Goal: Task Accomplishment & Management: Manage account settings

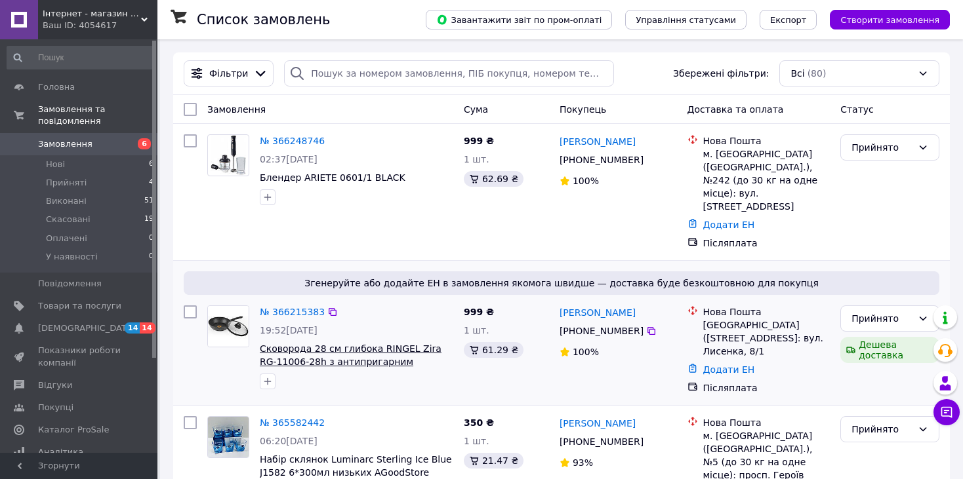
click at [372, 344] on span "Сковорода 28 см глибока RINGEL Zira RG-11006-28h з антипригарним покриттям зі с…" at bounding box center [351, 369] width 182 height 50
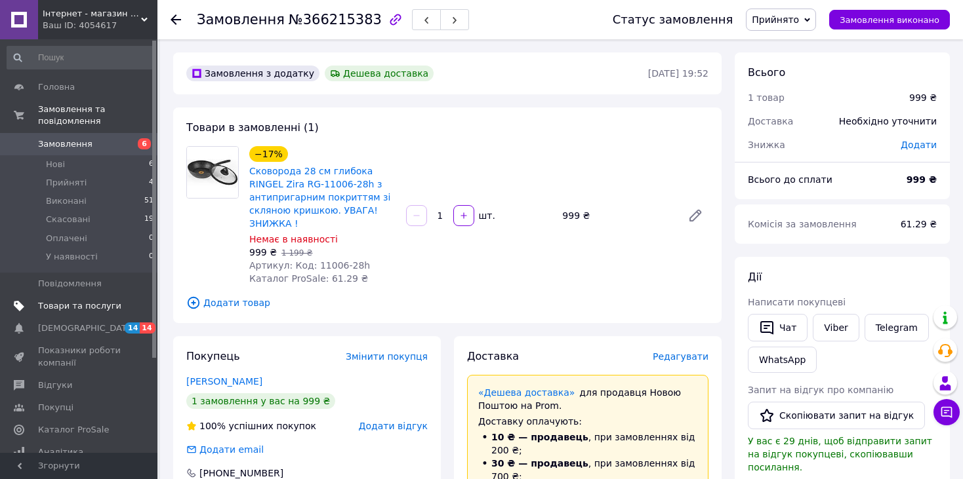
drag, startPoint x: 0, startPoint y: 0, endPoint x: 67, endPoint y: 298, distance: 305.7
click at [67, 300] on span "Товари та послуги" at bounding box center [79, 306] width 83 height 12
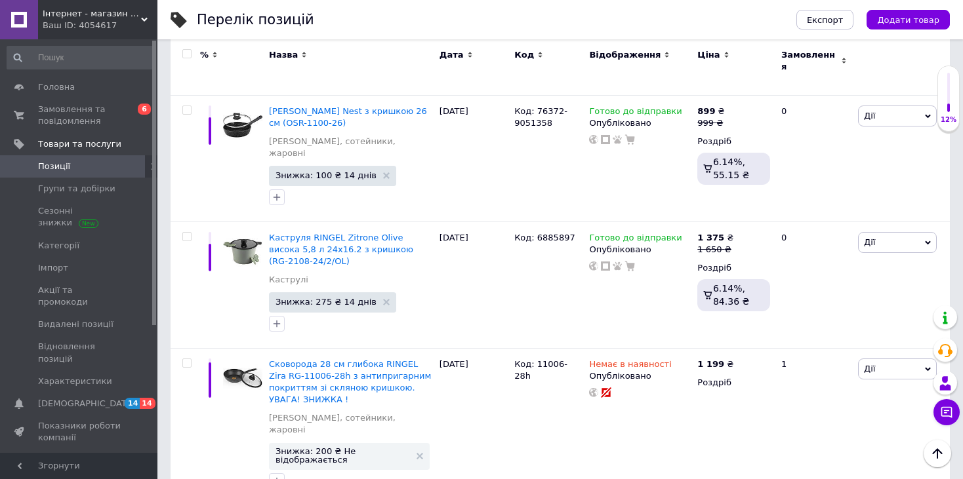
scroll to position [393, 0]
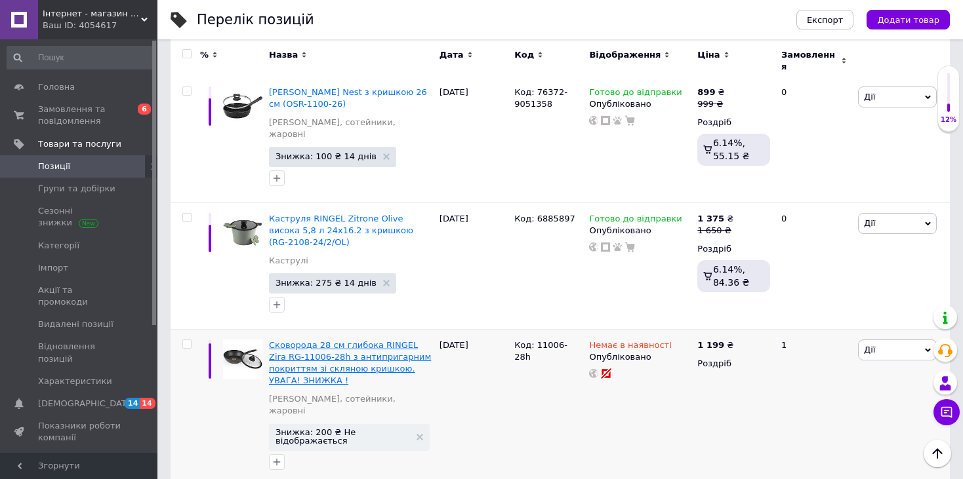
click at [355, 340] on span "Сковорода 28 см глибока RINGEL Zira RG-11006-28h з антипригарним покриттям зі с…" at bounding box center [350, 363] width 162 height 46
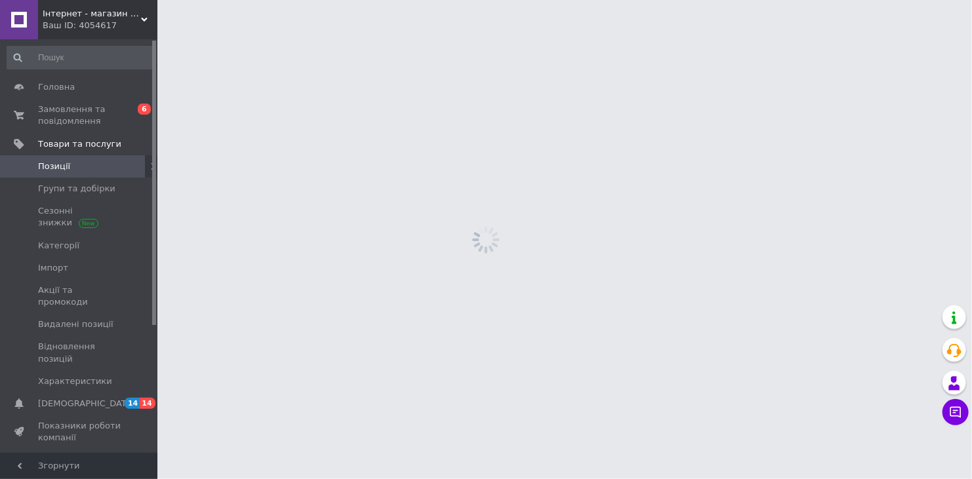
click at [356, 0] on html "Інтернет - магазин «Все для дому» Ваш ID: 4054617 Сайт Інтернет - магазин «Все …" at bounding box center [486, 0] width 972 height 0
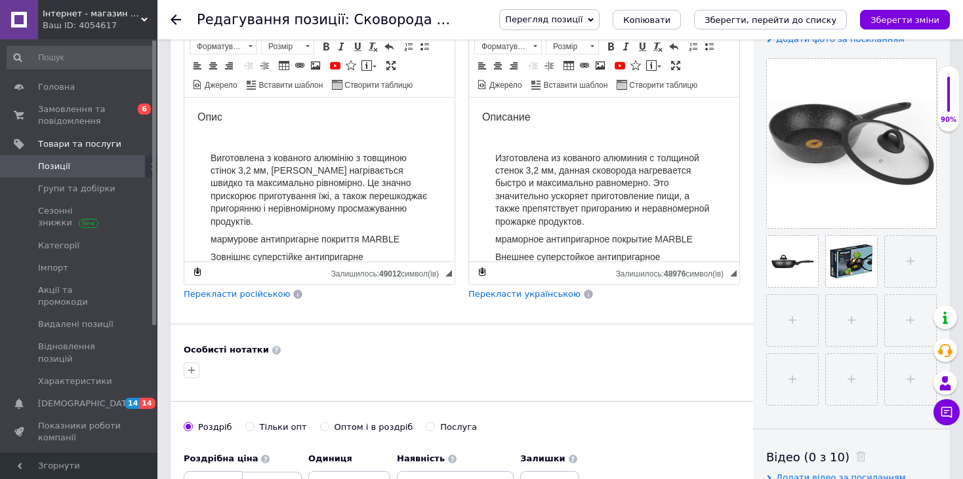
click at [177, 20] on use at bounding box center [175, 19] width 10 height 10
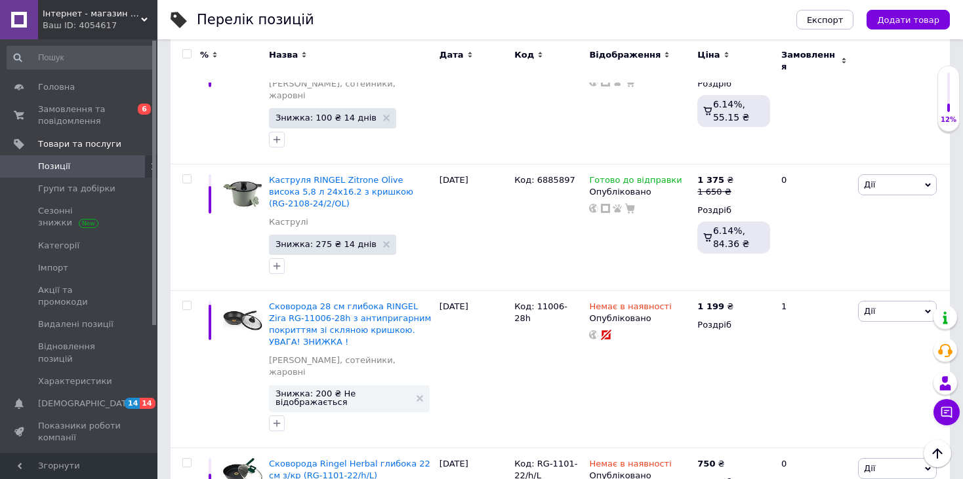
scroll to position [496, 0]
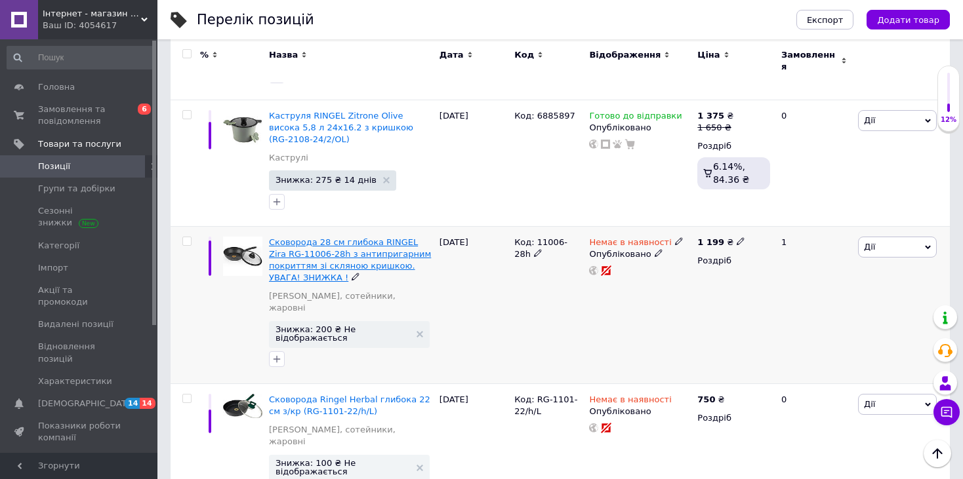
click at [329, 237] on span "Сковорода 28 см глибока RINGEL Zira RG-11006-28h з антипригарним покриттям зі с…" at bounding box center [350, 260] width 162 height 46
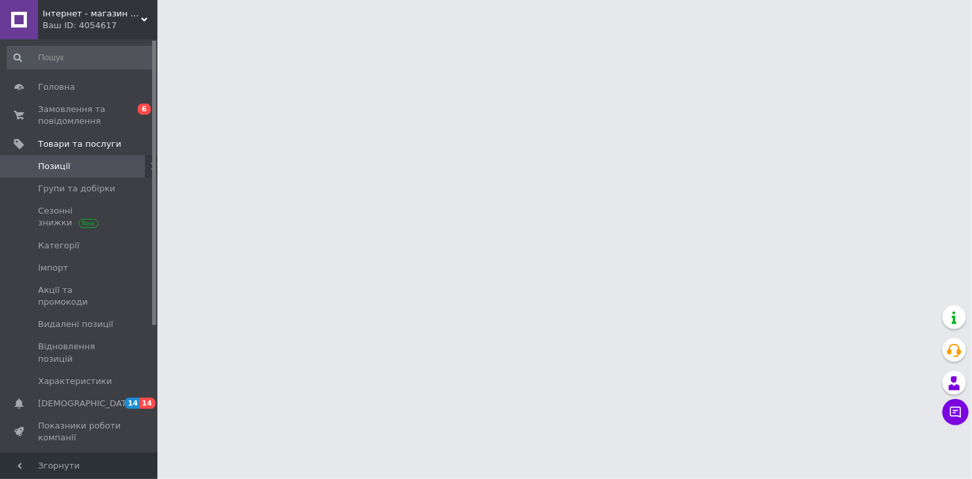
click at [329, 33] on html "Інтернет - магазин «Все для дому» Ваш ID: 4054617 Сайт Інтернет - магазин «Все …" at bounding box center [486, 16] width 972 height 33
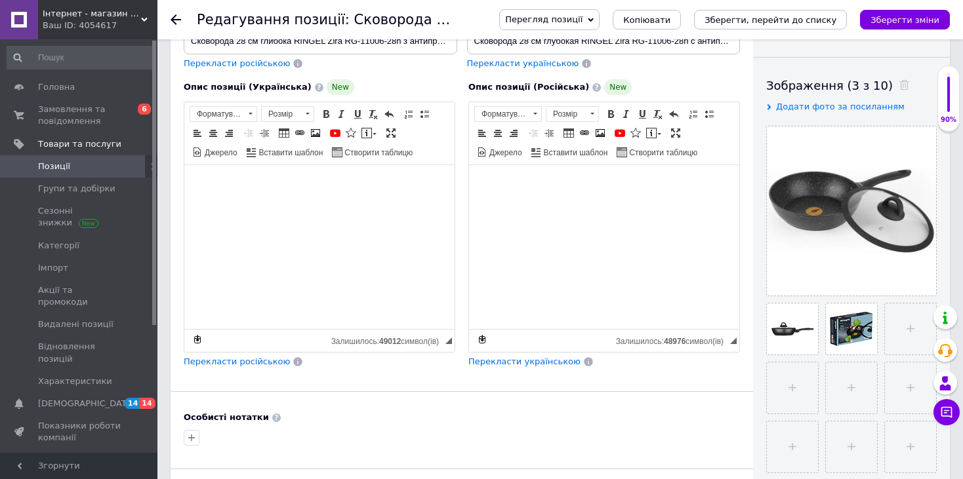
scroll to position [205, 0]
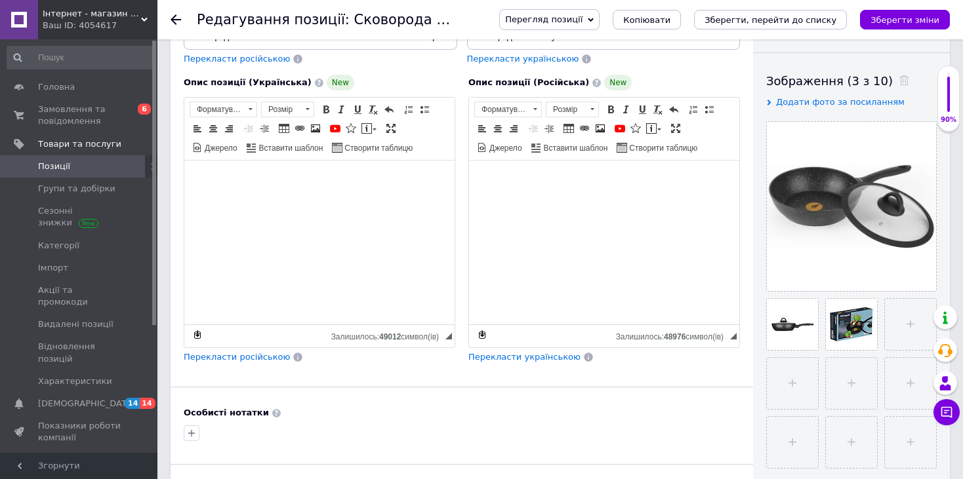
click at [528, 354] on span "Перекласти українською" at bounding box center [524, 357] width 112 height 10
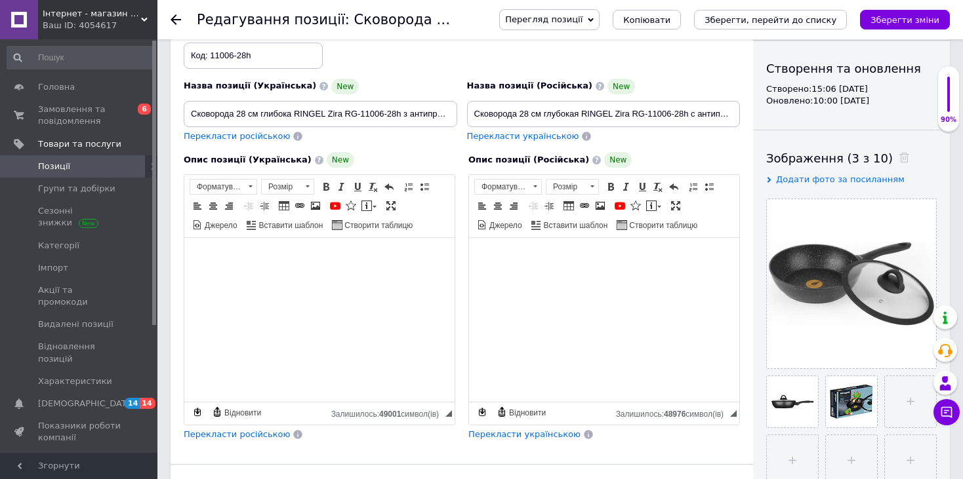
scroll to position [117, 0]
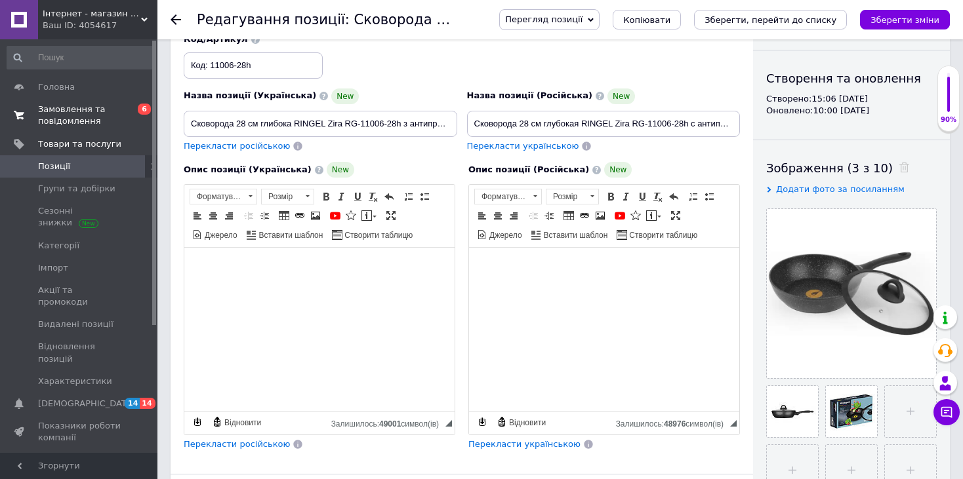
click at [75, 115] on span "Замовлення та повідомлення" at bounding box center [79, 116] width 83 height 24
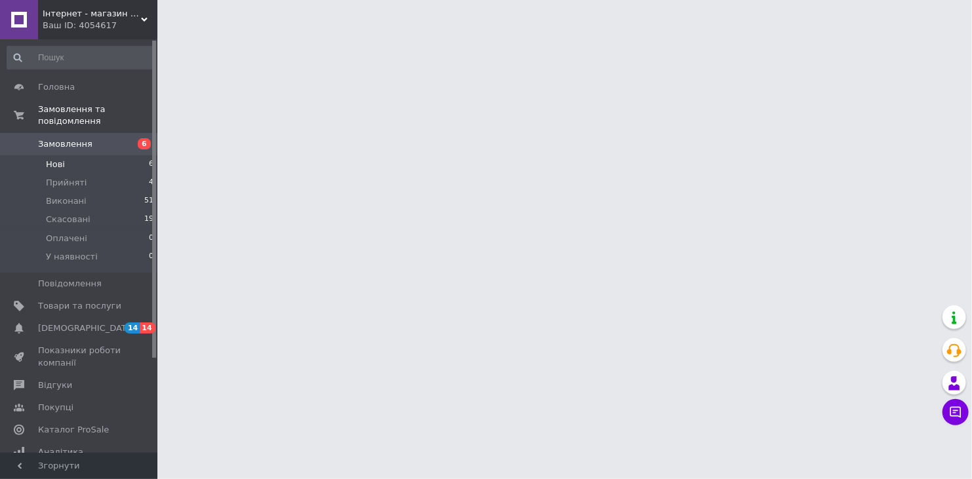
click at [68, 155] on li "Нові 6" at bounding box center [80, 164] width 161 height 18
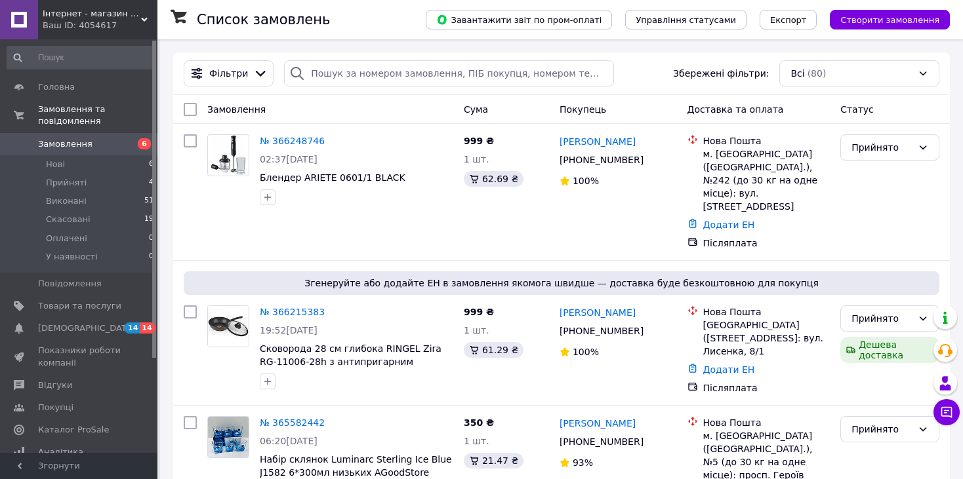
click at [89, 138] on span "Замовлення" at bounding box center [79, 144] width 83 height 12
